Goal: Task Accomplishment & Management: Manage account settings

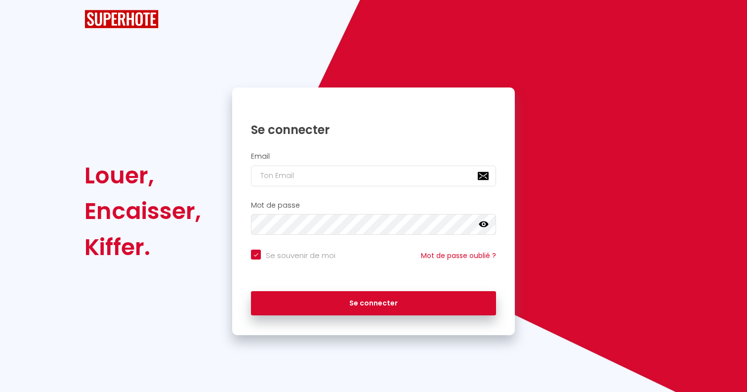
checkbox input "true"
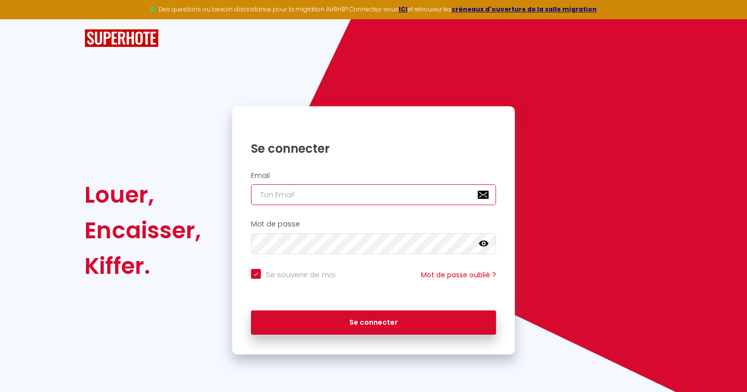
click at [337, 201] on input "email" at bounding box center [373, 194] width 245 height 21
type input "[EMAIL_ADDRESS][DOMAIN_NAME]"
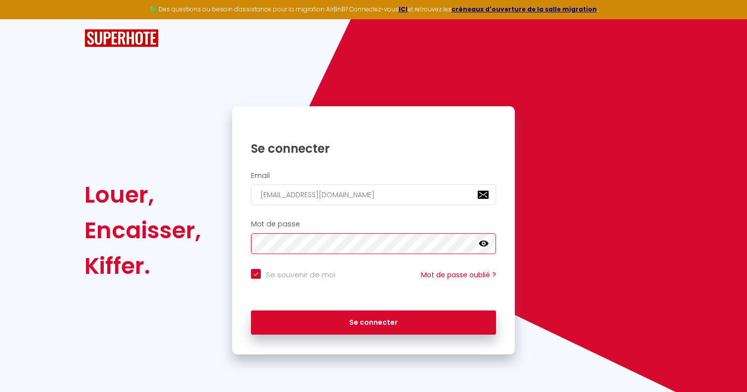
click at [251, 310] on button "Se connecter" at bounding box center [373, 322] width 245 height 25
checkbox input "true"
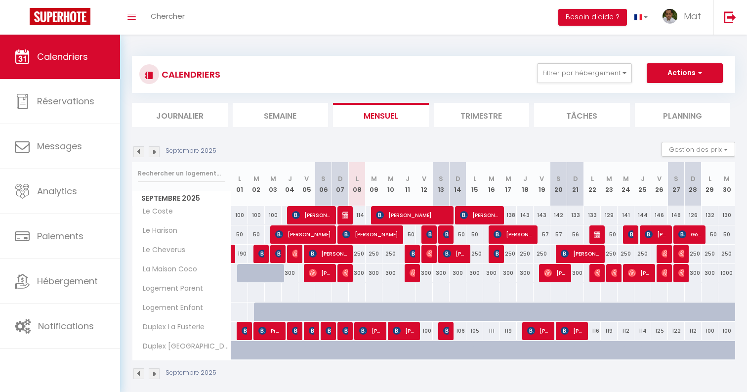
click at [359, 253] on div "250" at bounding box center [357, 254] width 17 height 18
type input "250"
type input "Lun 08 Septembre 2025"
type input "[DATE]"
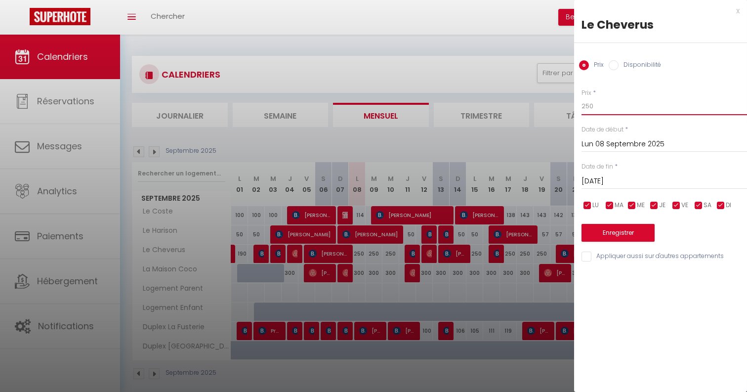
drag, startPoint x: 604, startPoint y: 104, endPoint x: 550, endPoint y: 103, distance: 53.4
click at [550, 104] on body "🟢 Des questions ou besoin d'assistance pour la migration AirBnB? Connectez-vous…" at bounding box center [373, 231] width 747 height 392
type input "1"
type input "200"
click at [609, 184] on input "[DATE]" at bounding box center [663, 181] width 165 height 13
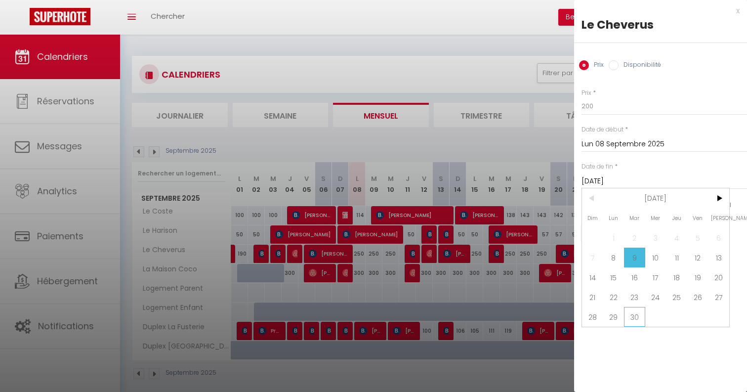
click at [637, 317] on span "30" at bounding box center [634, 317] width 21 height 20
type input "[DATE]"
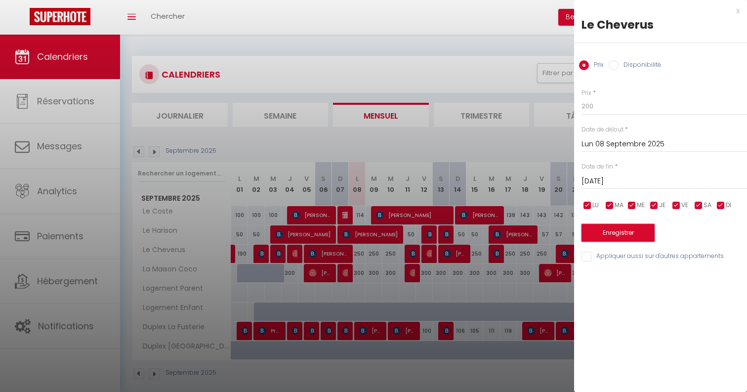
click at [623, 238] on button "Enregistrer" at bounding box center [617, 233] width 73 height 18
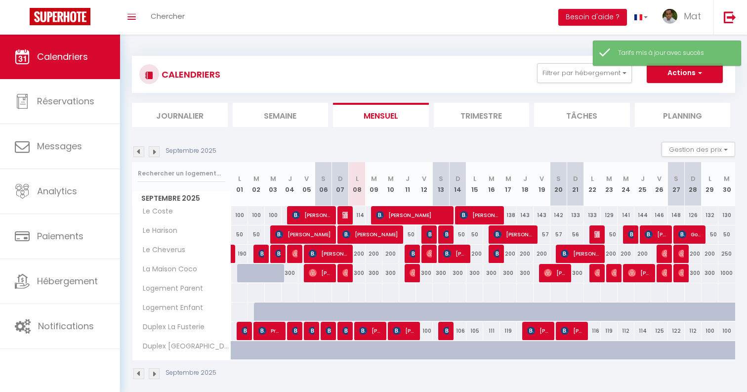
click at [362, 275] on div "300" at bounding box center [357, 273] width 17 height 18
type input "300"
type input "Lun 08 Septembre 2025"
type input "[DATE]"
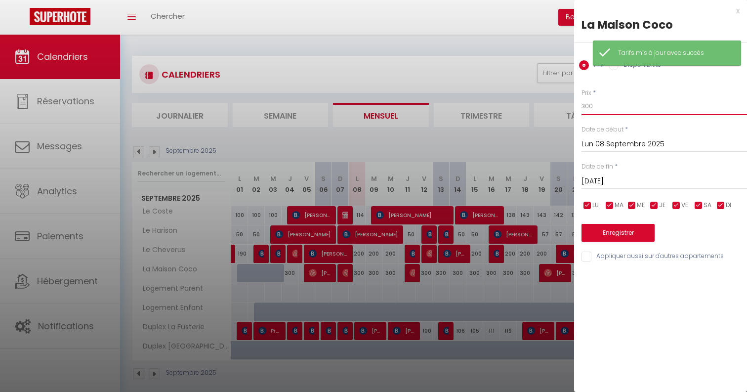
drag, startPoint x: 595, startPoint y: 107, endPoint x: 571, endPoint y: 107, distance: 24.2
click at [572, 107] on body "🟢 Des questions ou besoin d'assistance pour la migration AirBnB? Connectez-vous…" at bounding box center [373, 231] width 747 height 392
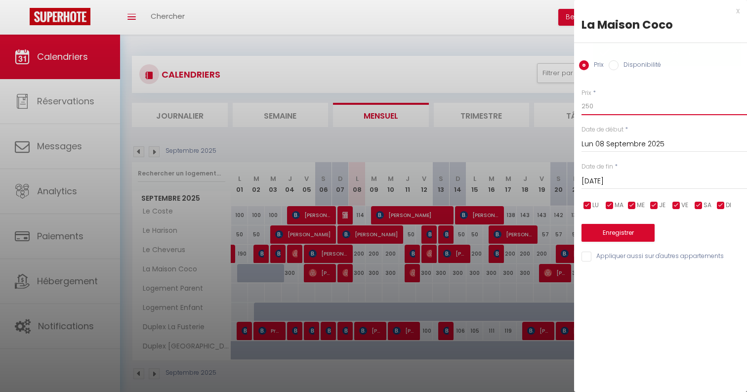
type input "250"
click at [639, 179] on input "[DATE]" at bounding box center [663, 181] width 165 height 13
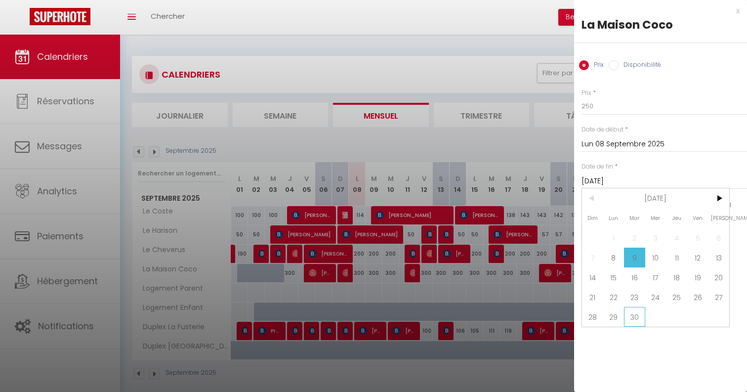
click at [636, 322] on span "30" at bounding box center [634, 317] width 21 height 20
type input "[DATE]"
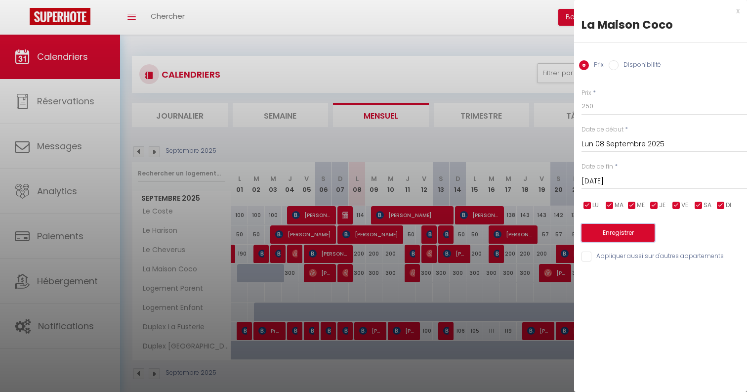
click at [613, 239] on button "Enregistrer" at bounding box center [617, 233] width 73 height 18
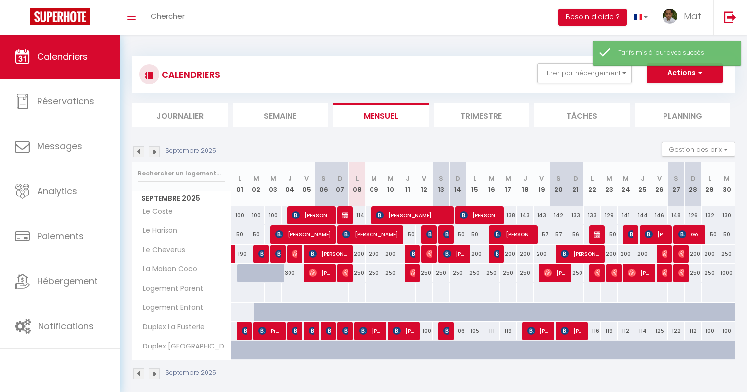
click at [359, 255] on div "200" at bounding box center [357, 254] width 17 height 18
type input "200"
type input "Lun 08 Septembre 2025"
type input "[DATE]"
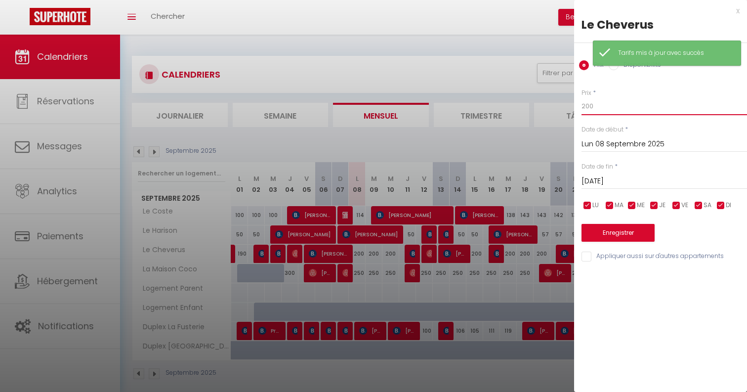
click at [603, 98] on input "200" at bounding box center [663, 106] width 165 height 18
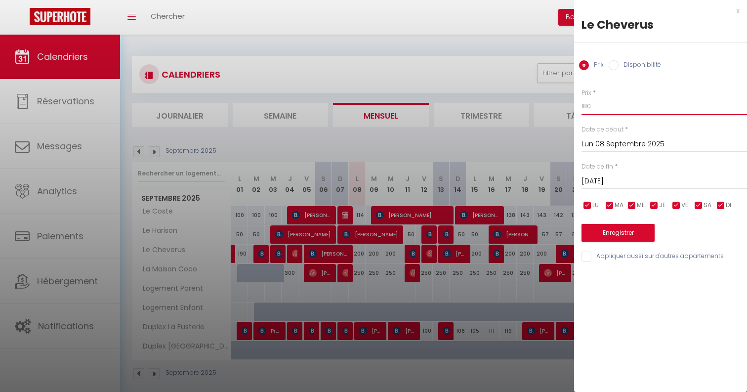
type input "180"
click at [620, 181] on input "[DATE]" at bounding box center [663, 181] width 165 height 13
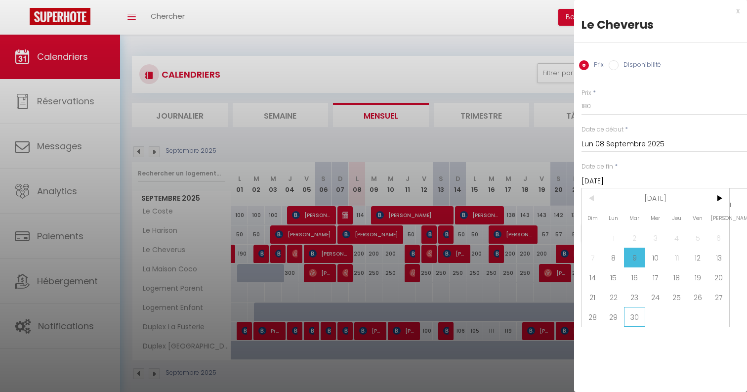
click at [639, 312] on span "30" at bounding box center [634, 317] width 21 height 20
type input "[DATE]"
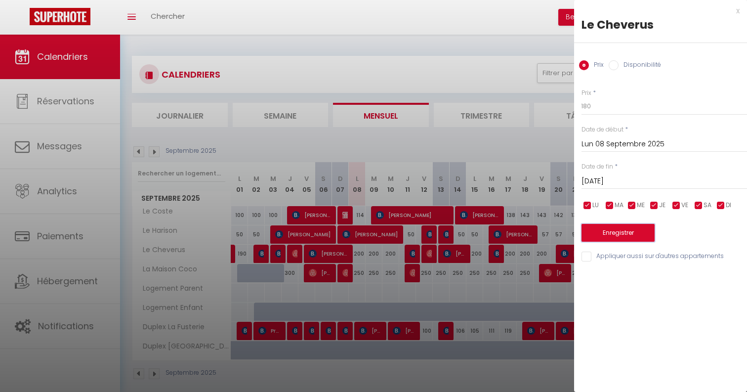
click at [622, 234] on button "Enregistrer" at bounding box center [617, 233] width 73 height 18
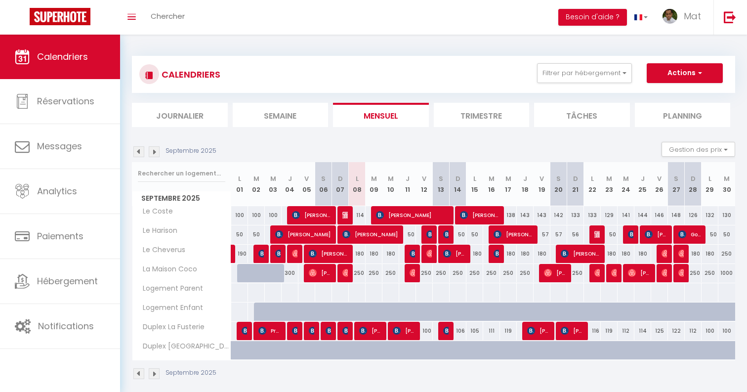
click at [362, 273] on div "250" at bounding box center [357, 273] width 17 height 18
type input "250"
type input "Lun 08 Septembre 2025"
type input "[DATE]"
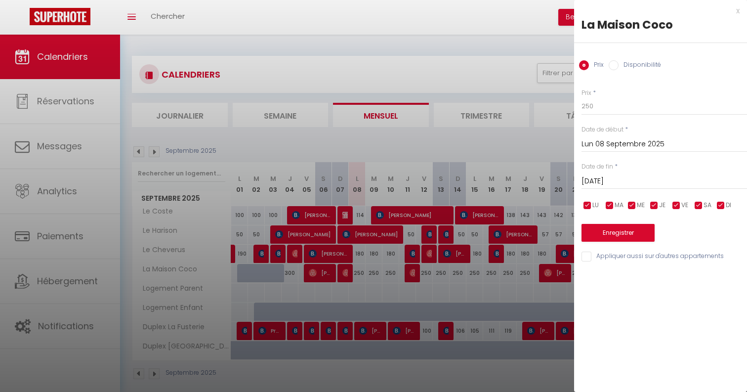
click at [621, 67] on label "Disponibilité" at bounding box center [639, 65] width 42 height 11
click at [618, 67] on input "Disponibilité" at bounding box center [614, 65] width 10 height 10
radio input "true"
radio input "false"
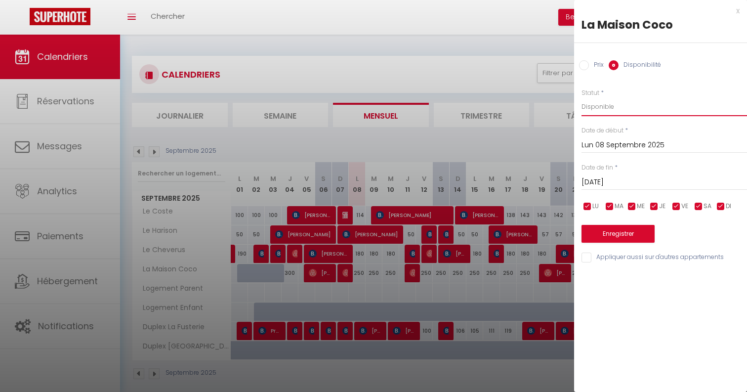
click at [614, 99] on select "Disponible Indisponible" at bounding box center [663, 106] width 165 height 19
select select "0"
click at [581, 97] on select "Disponible Indisponible" at bounding box center [663, 106] width 165 height 19
click at [610, 234] on button "Enregistrer" at bounding box center [617, 234] width 73 height 18
